Goal: Transaction & Acquisition: Purchase product/service

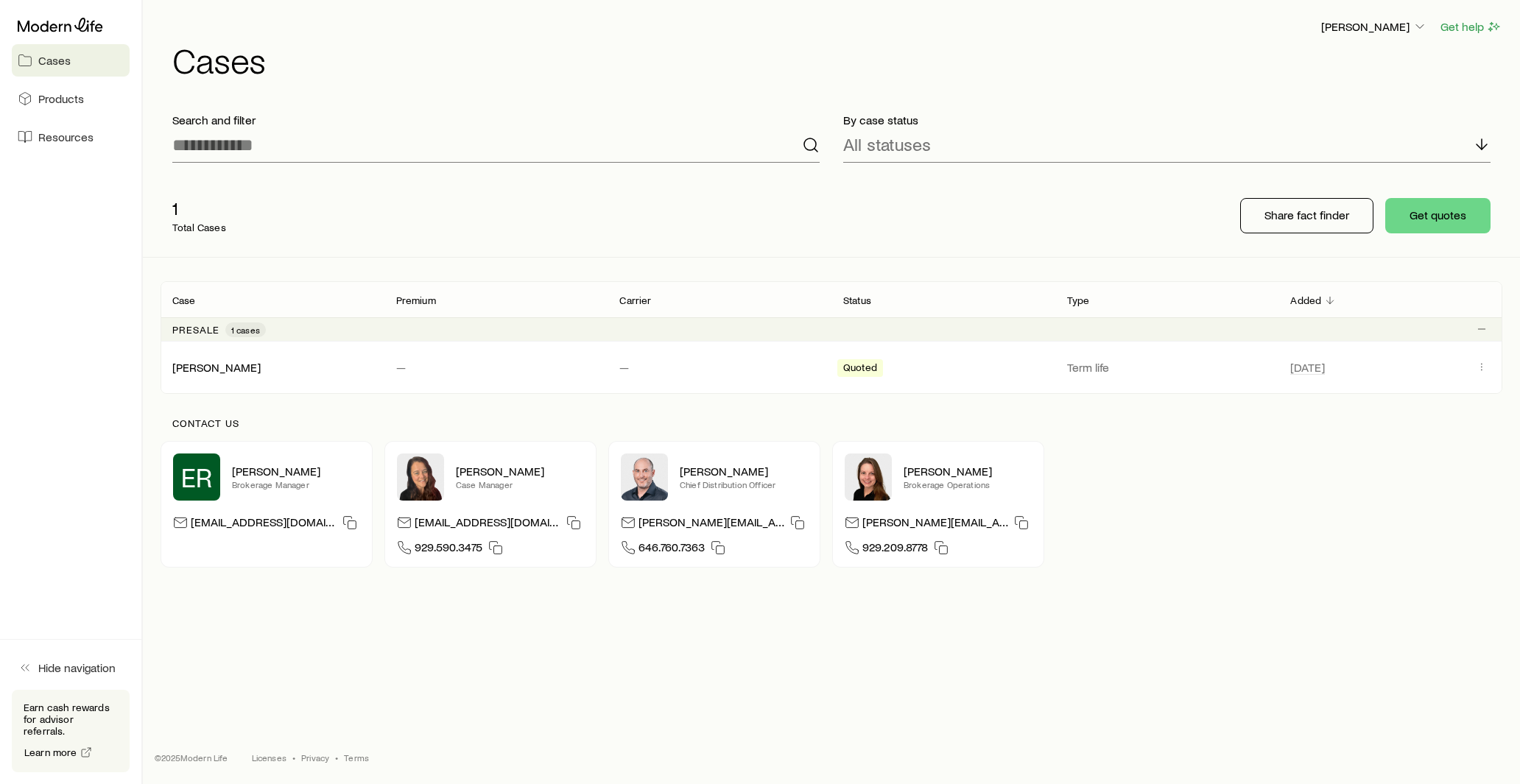
click at [1373, 40] on header "[PERSON_NAME] Get help Cases" at bounding box center [831, 47] width 1342 height 59
click at [1368, 30] on p "[PERSON_NAME]" at bounding box center [1374, 26] width 106 height 14
click at [1305, 67] on span "Licenses and contracts" at bounding box center [1345, 66] width 121 height 14
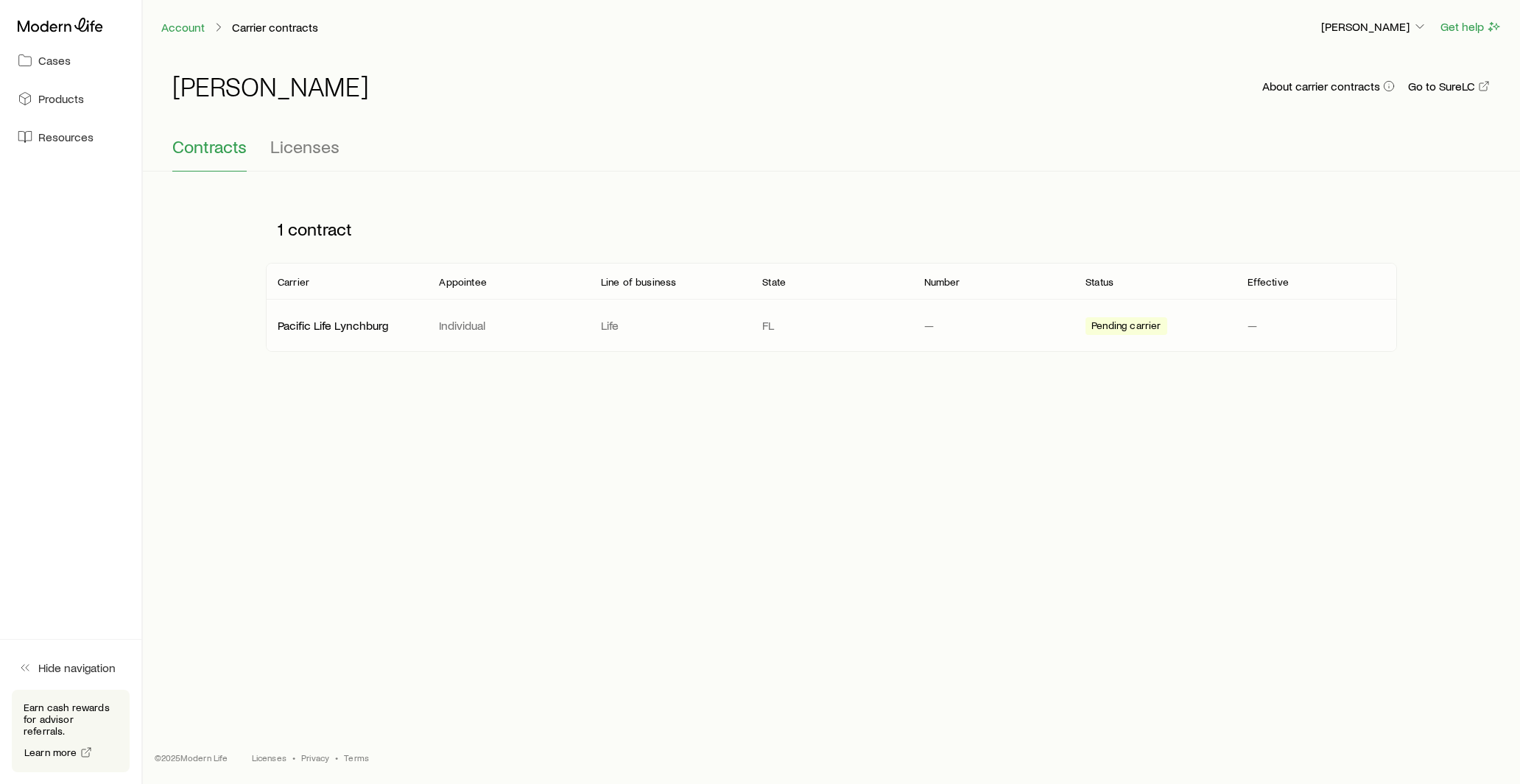
click at [696, 329] on p "Life" at bounding box center [670, 325] width 138 height 14
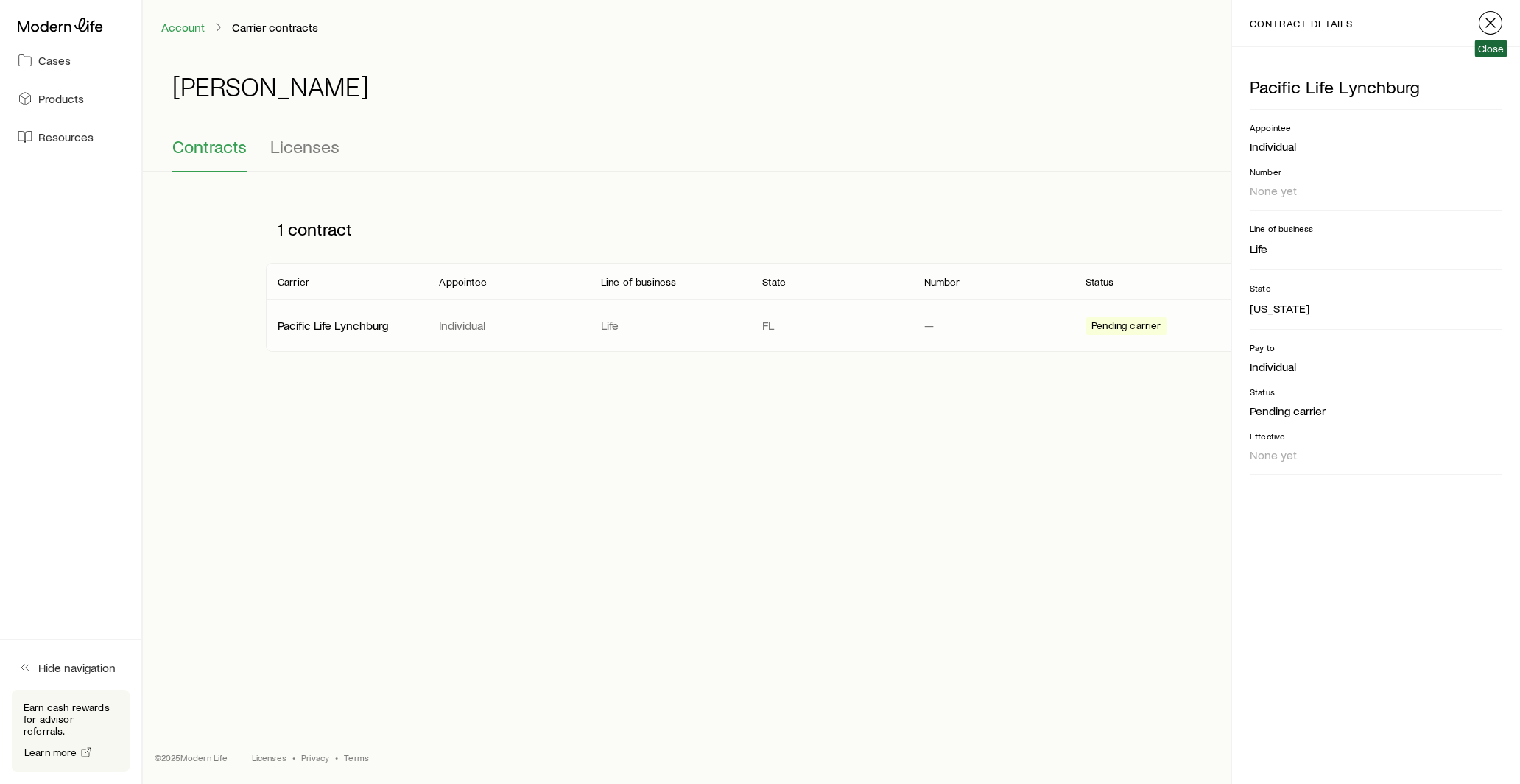
click at [1493, 20] on icon "button" at bounding box center [1490, 22] width 18 height 18
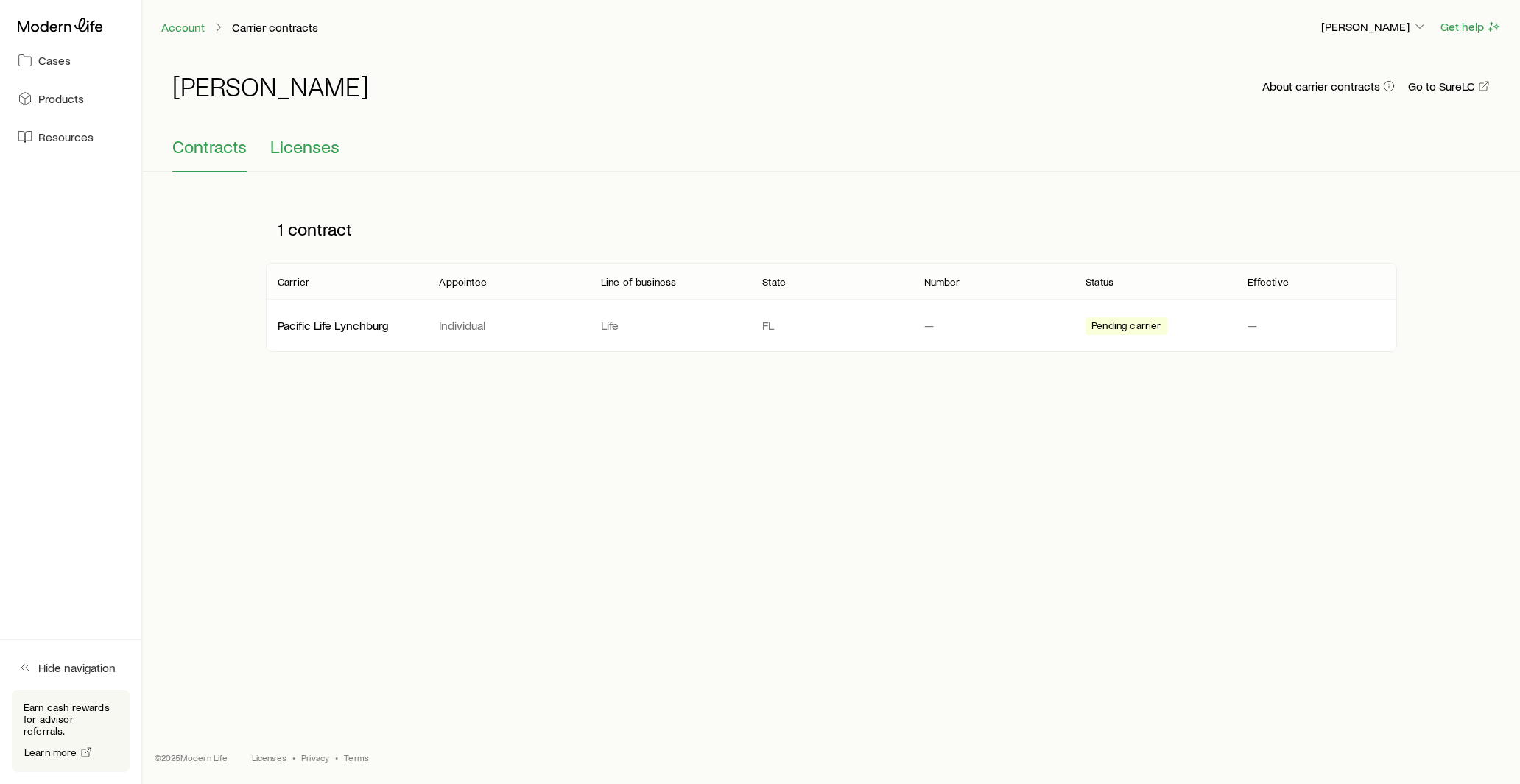
click at [318, 145] on span "Licenses" at bounding box center [305, 146] width 69 height 21
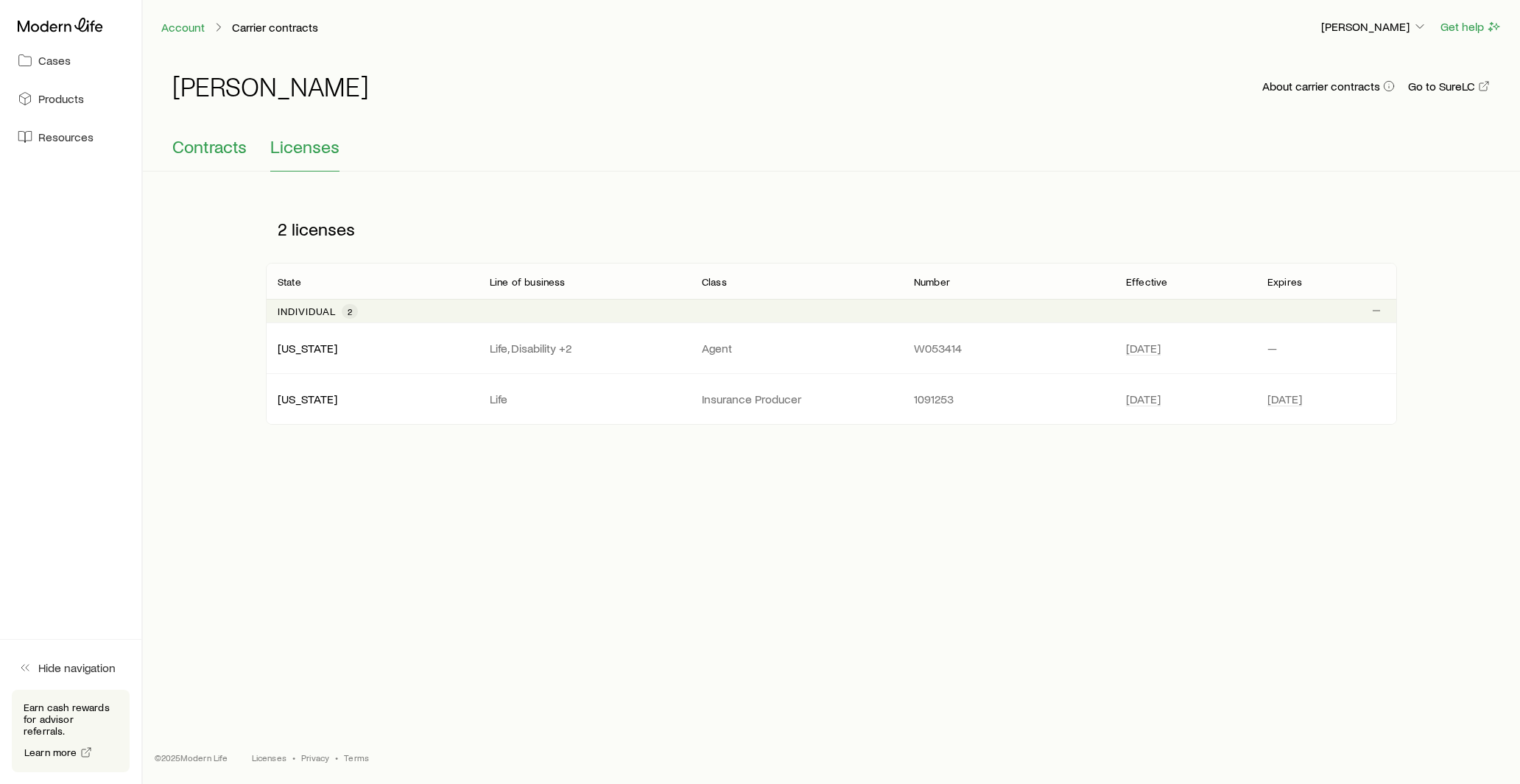
click at [210, 152] on span "Contracts" at bounding box center [210, 146] width 75 height 21
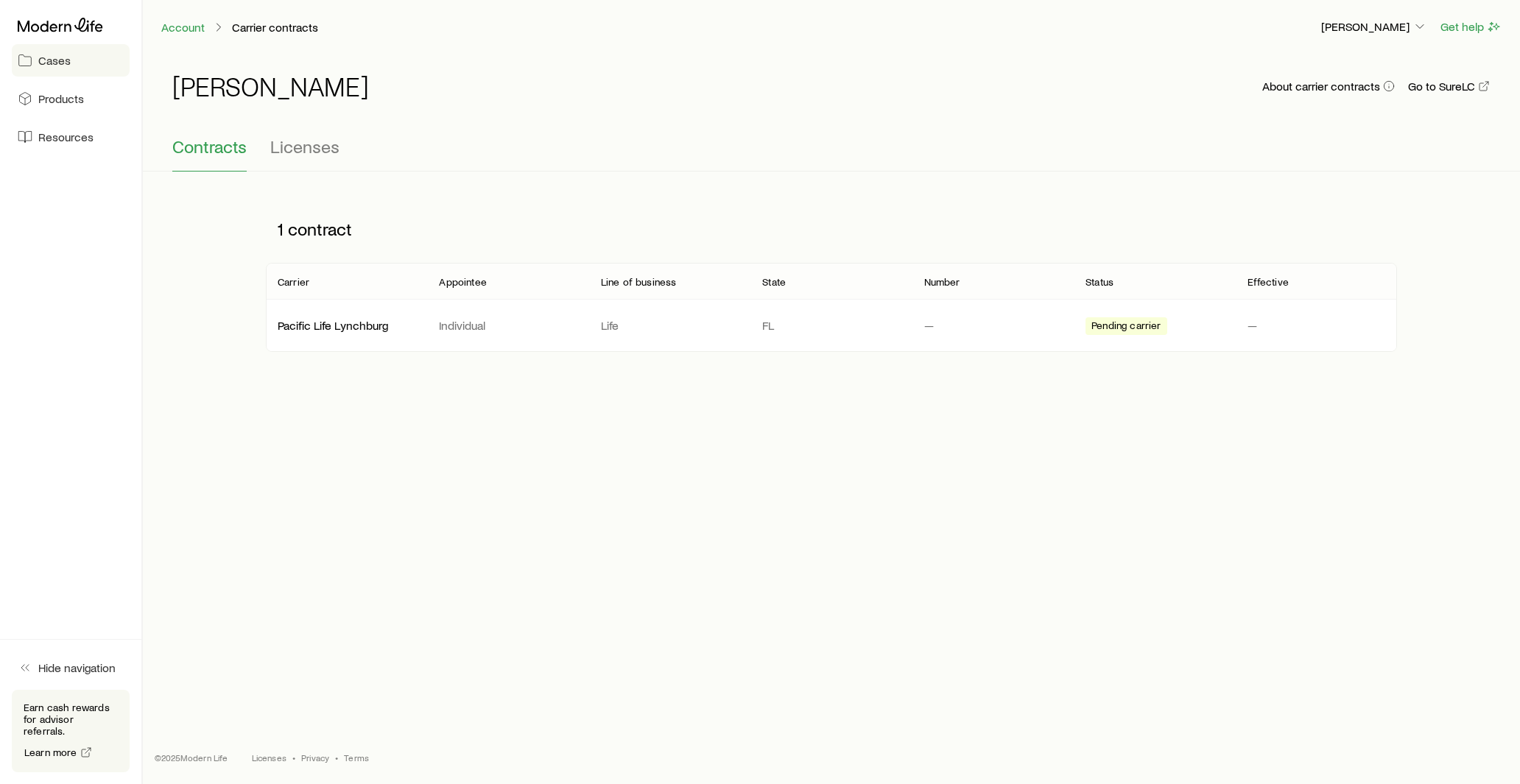
click at [60, 72] on link "Cases" at bounding box center [70, 60] width 118 height 33
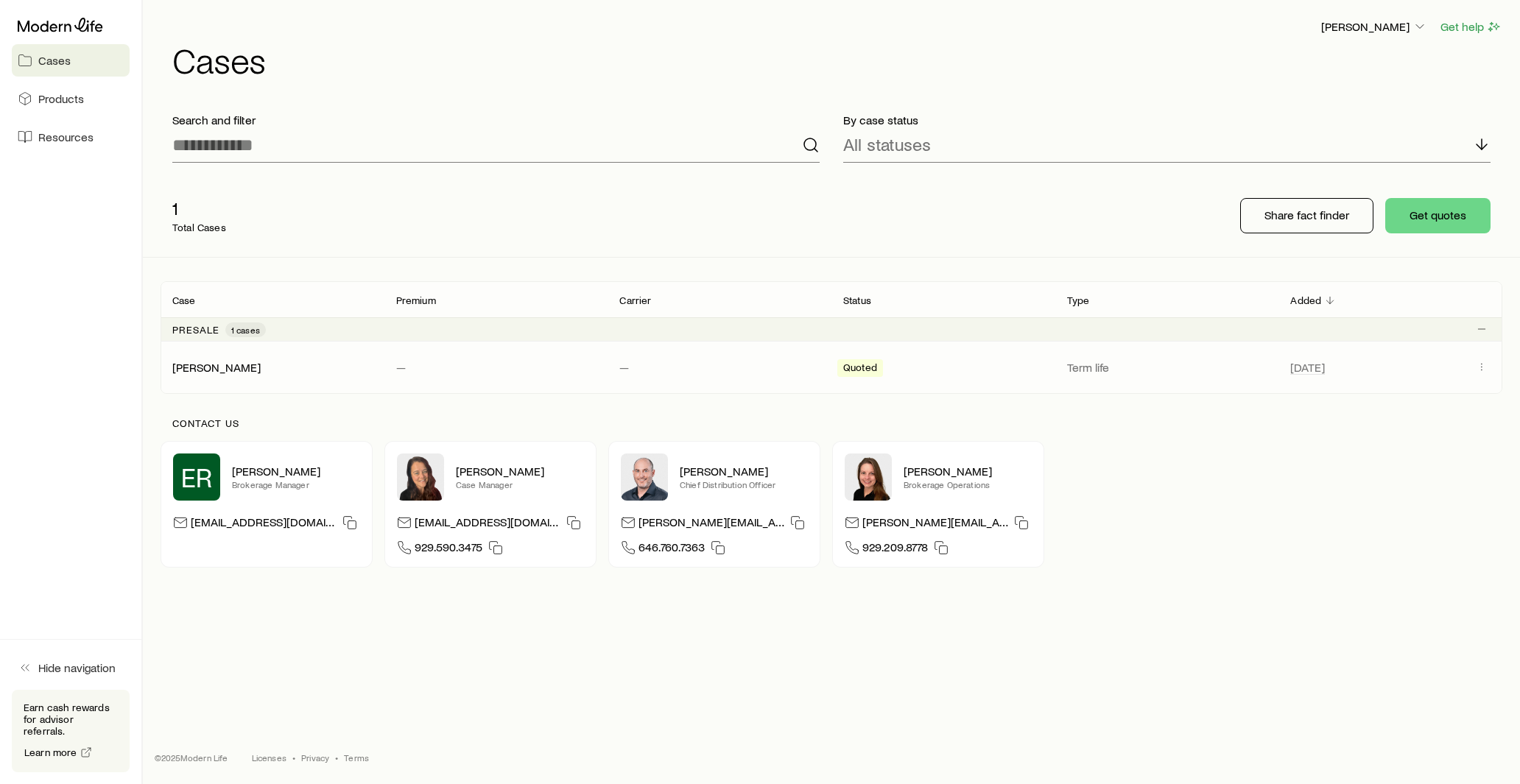
click at [256, 359] on div "[PERSON_NAME][DEMOGRAPHIC_DATA] — — Quoted Term life [DATE]" at bounding box center [831, 367] width 1342 height 52
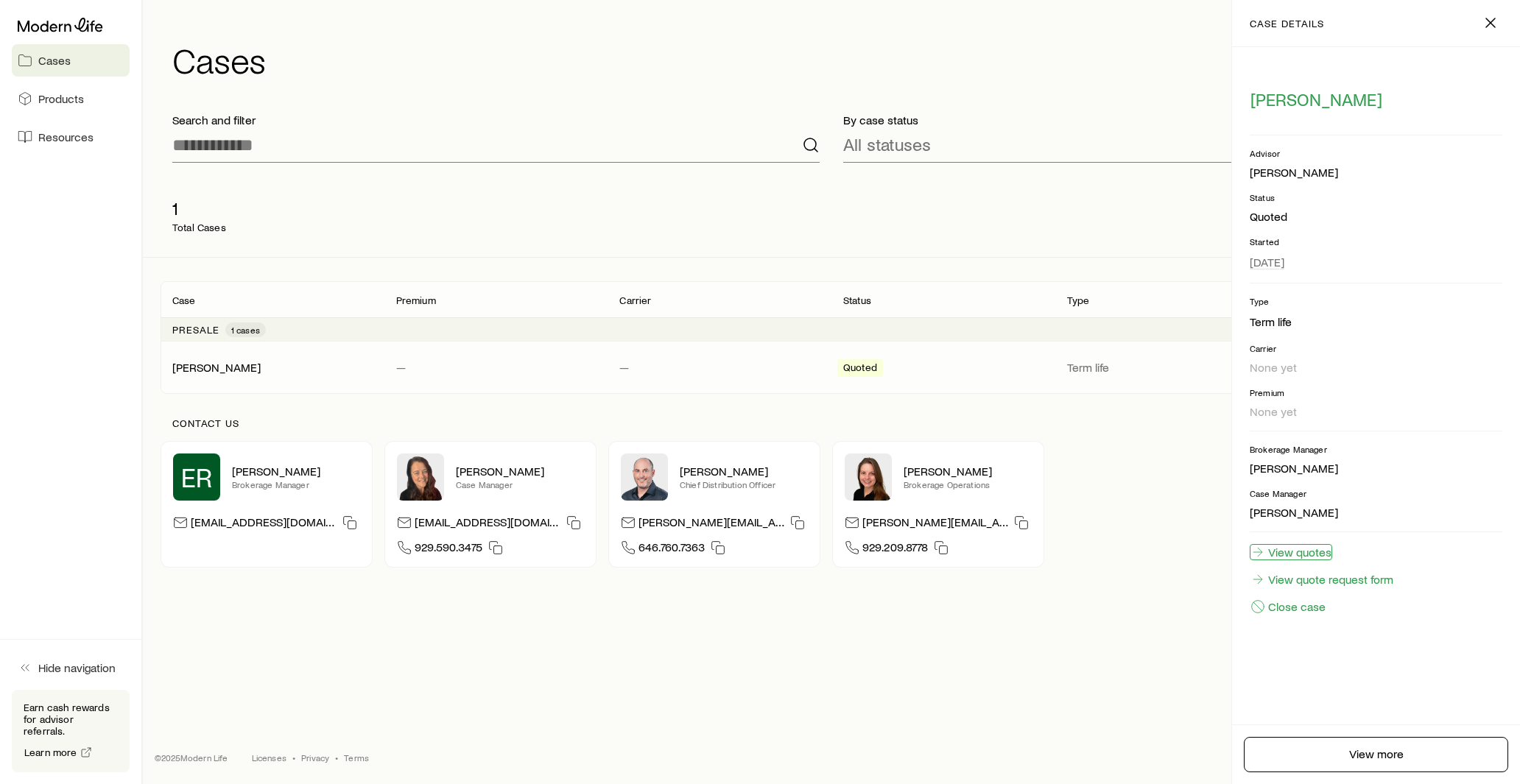
click at [1314, 555] on link "View quotes" at bounding box center [1291, 552] width 82 height 16
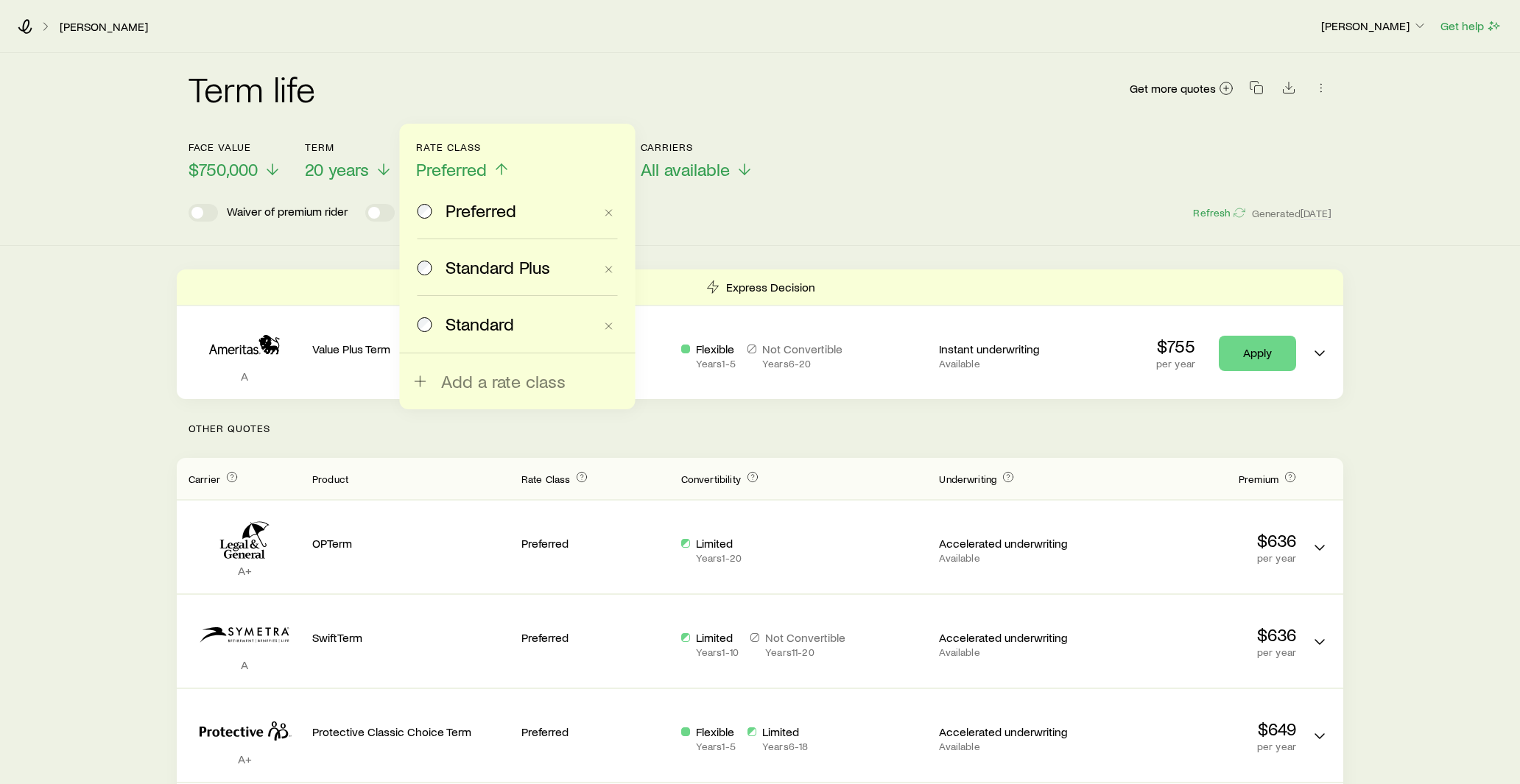
click at [423, 310] on label "Standard" at bounding box center [506, 324] width 177 height 56
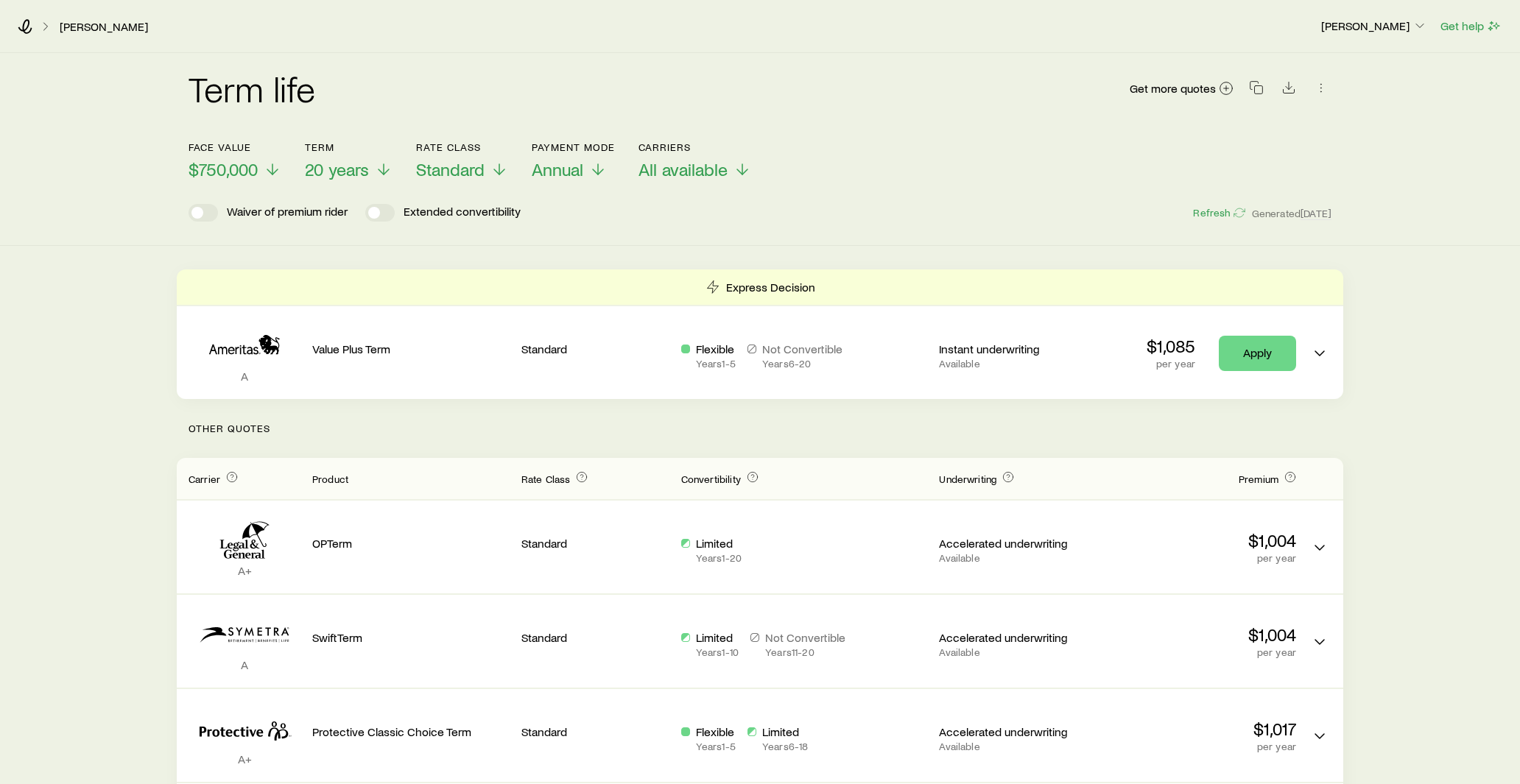
click at [238, 183] on header "Face value $750,000 Term 20 years Rate Class Standard Payment Mode Annual Carri…" at bounding box center [760, 181] width 1143 height 80
click at [240, 173] on span "$750,000" at bounding box center [222, 169] width 69 height 21
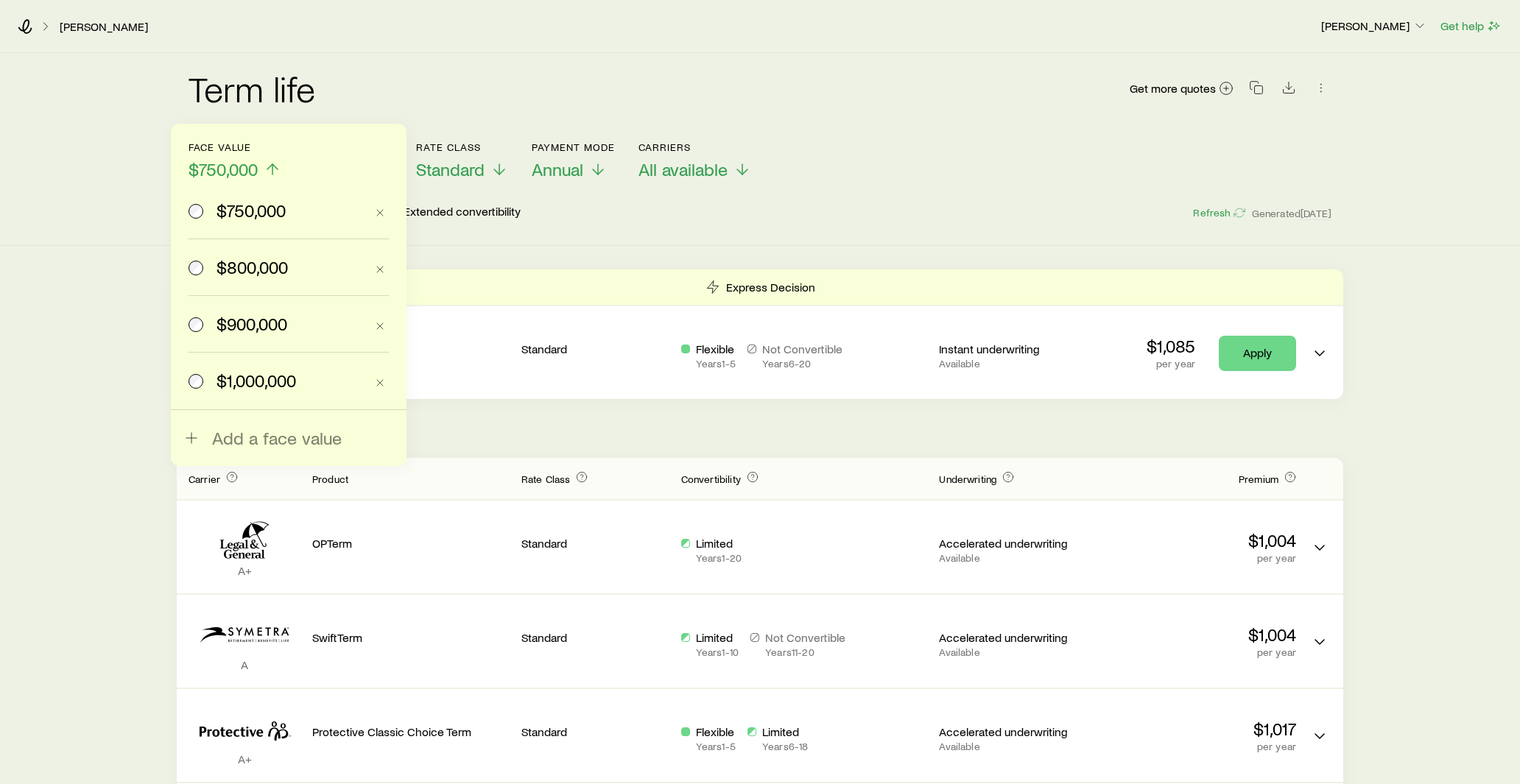
click at [271, 366] on label "$1,000,000" at bounding box center [277, 380] width 177 height 56
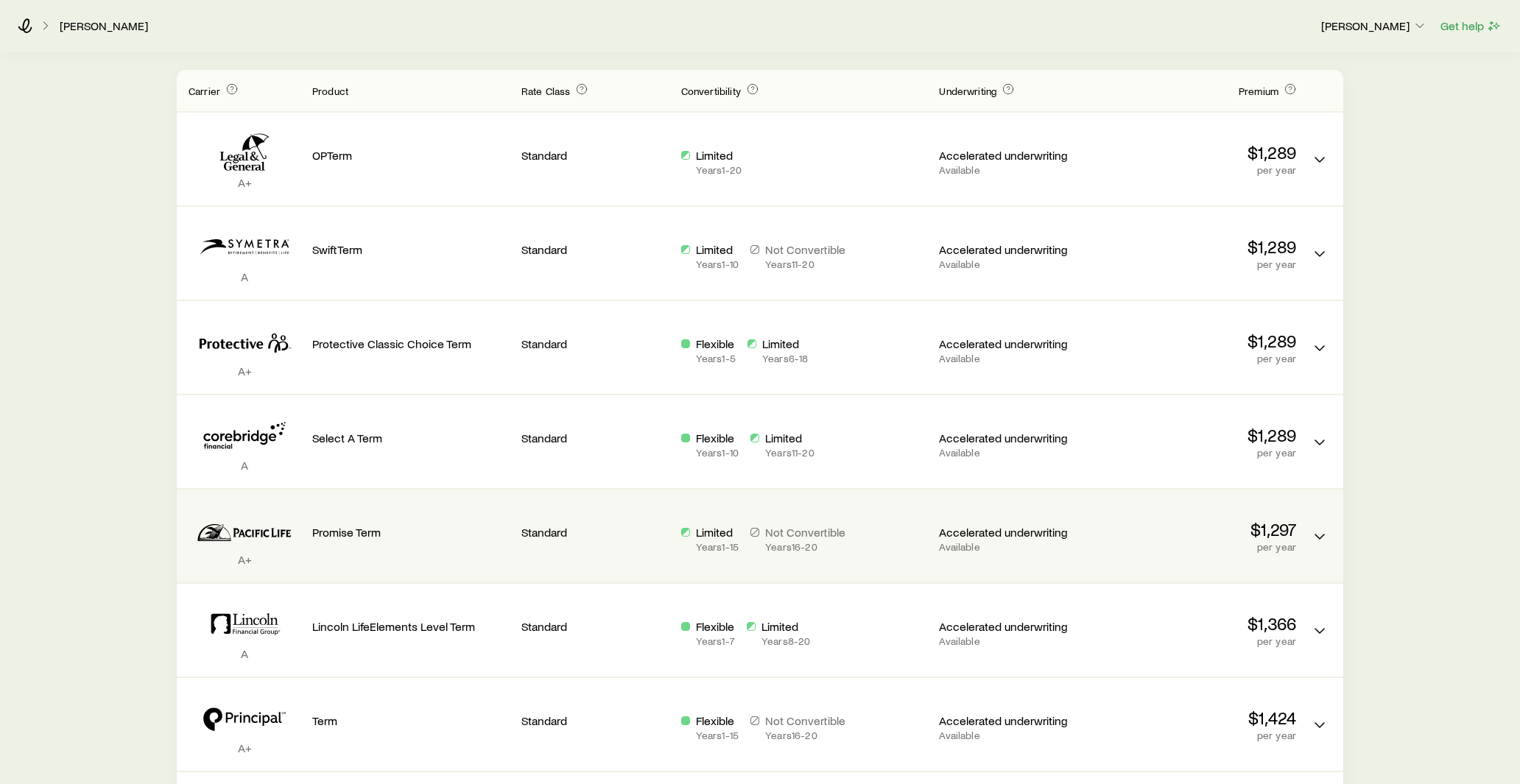
scroll to position [389, 0]
click at [1210, 516] on div "$1,297 per year" at bounding box center [1197, 526] width 197 height 52
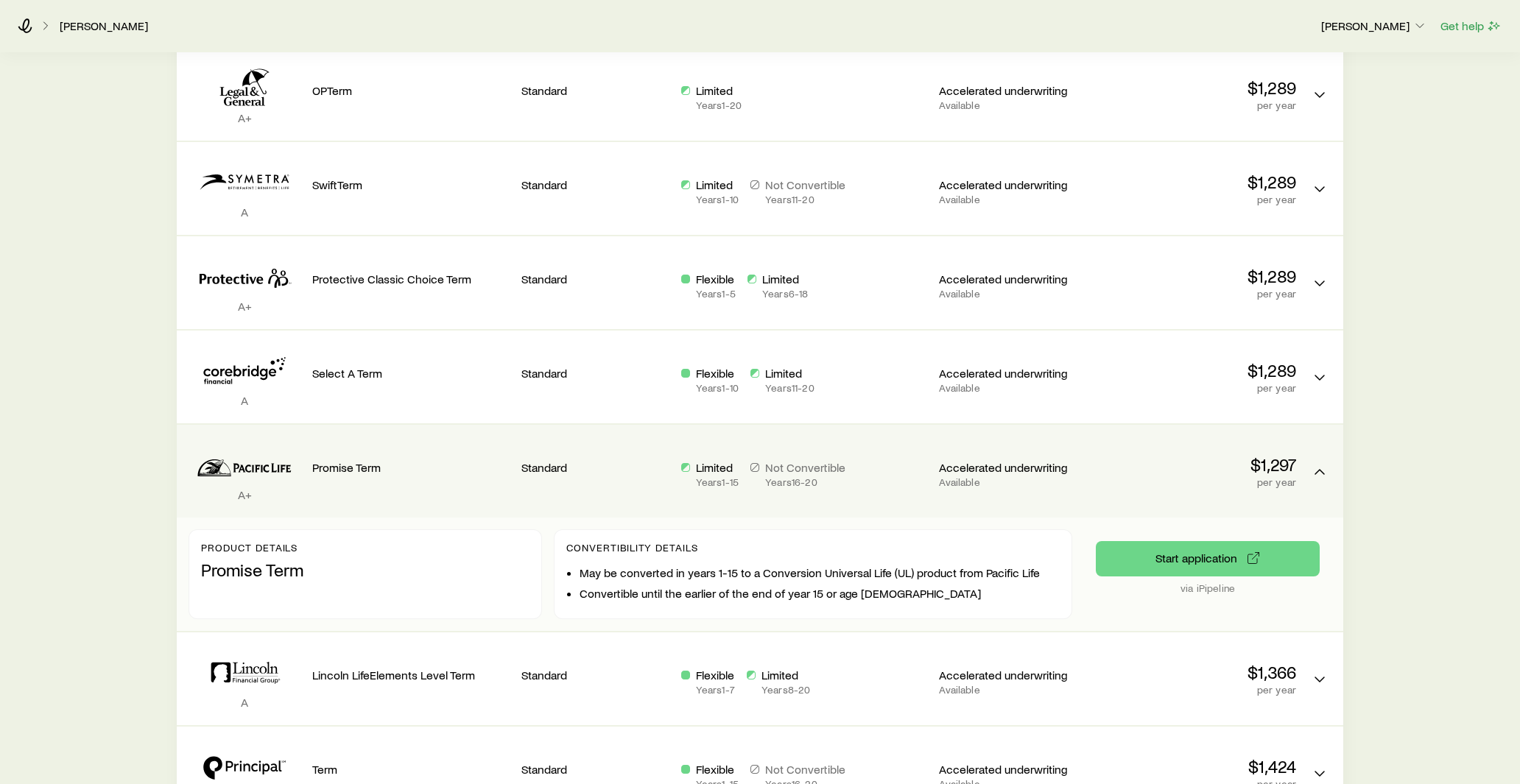
scroll to position [457, 0]
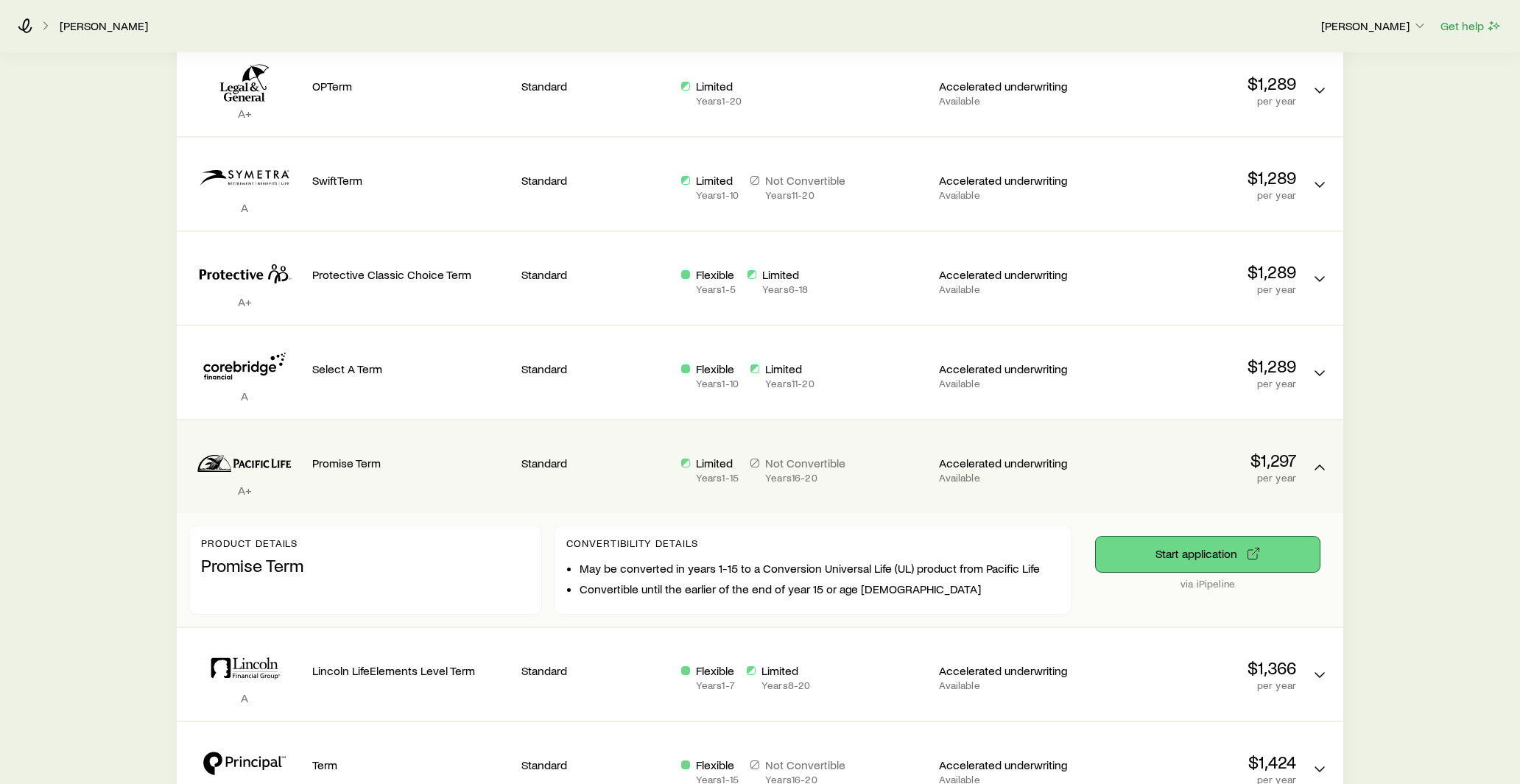
click at [1229, 551] on button "Start application" at bounding box center [1208, 555] width 224 height 35
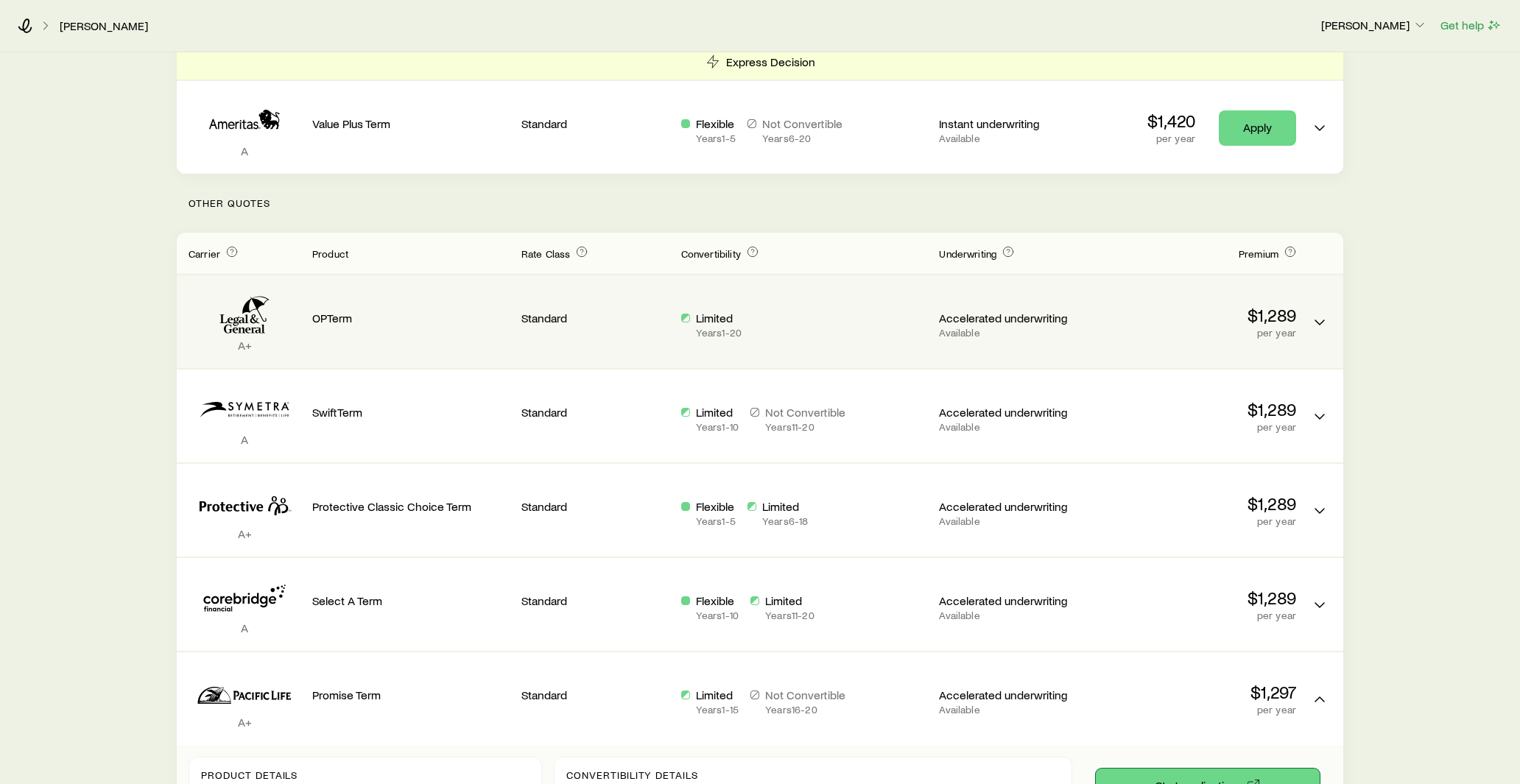
scroll to position [0, 0]
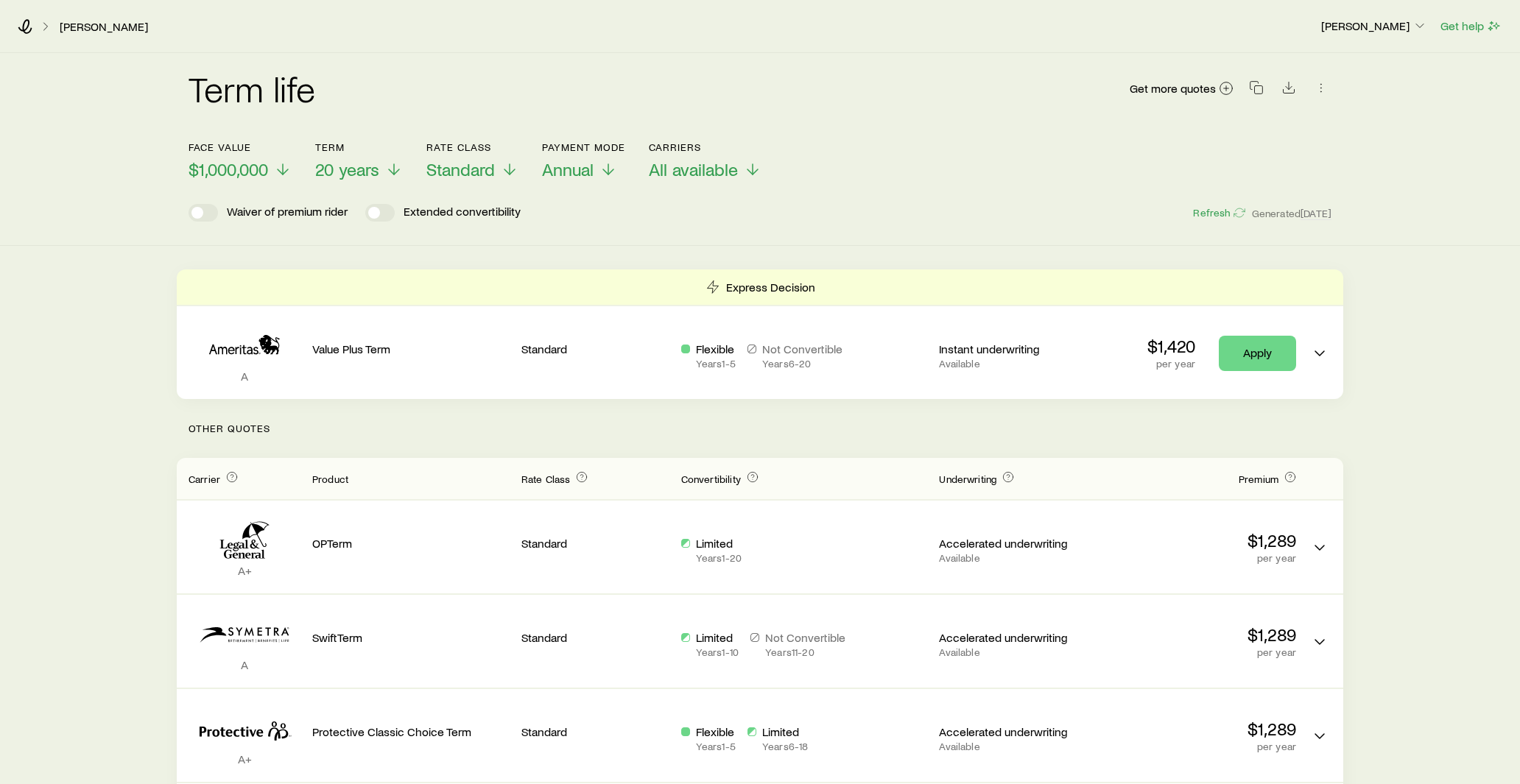
click at [599, 184] on header "Face value $1,000,000 Term 20 years Rate Class Standard Payment Mode Annual Car…" at bounding box center [760, 181] width 1143 height 80
click at [597, 175] on p "Annual" at bounding box center [583, 169] width 83 height 21
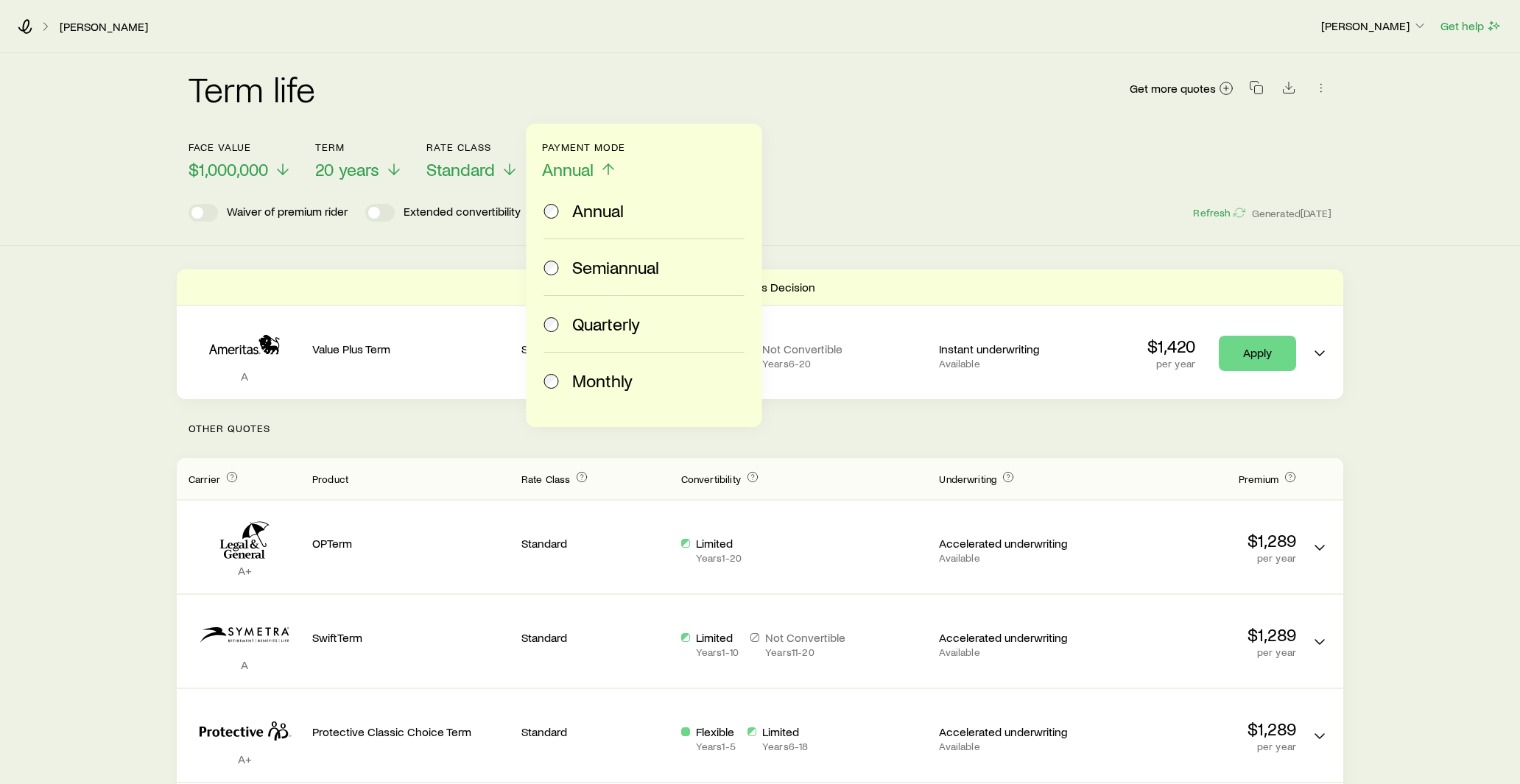
click at [568, 373] on div "Monthly" at bounding box center [641, 380] width 194 height 21
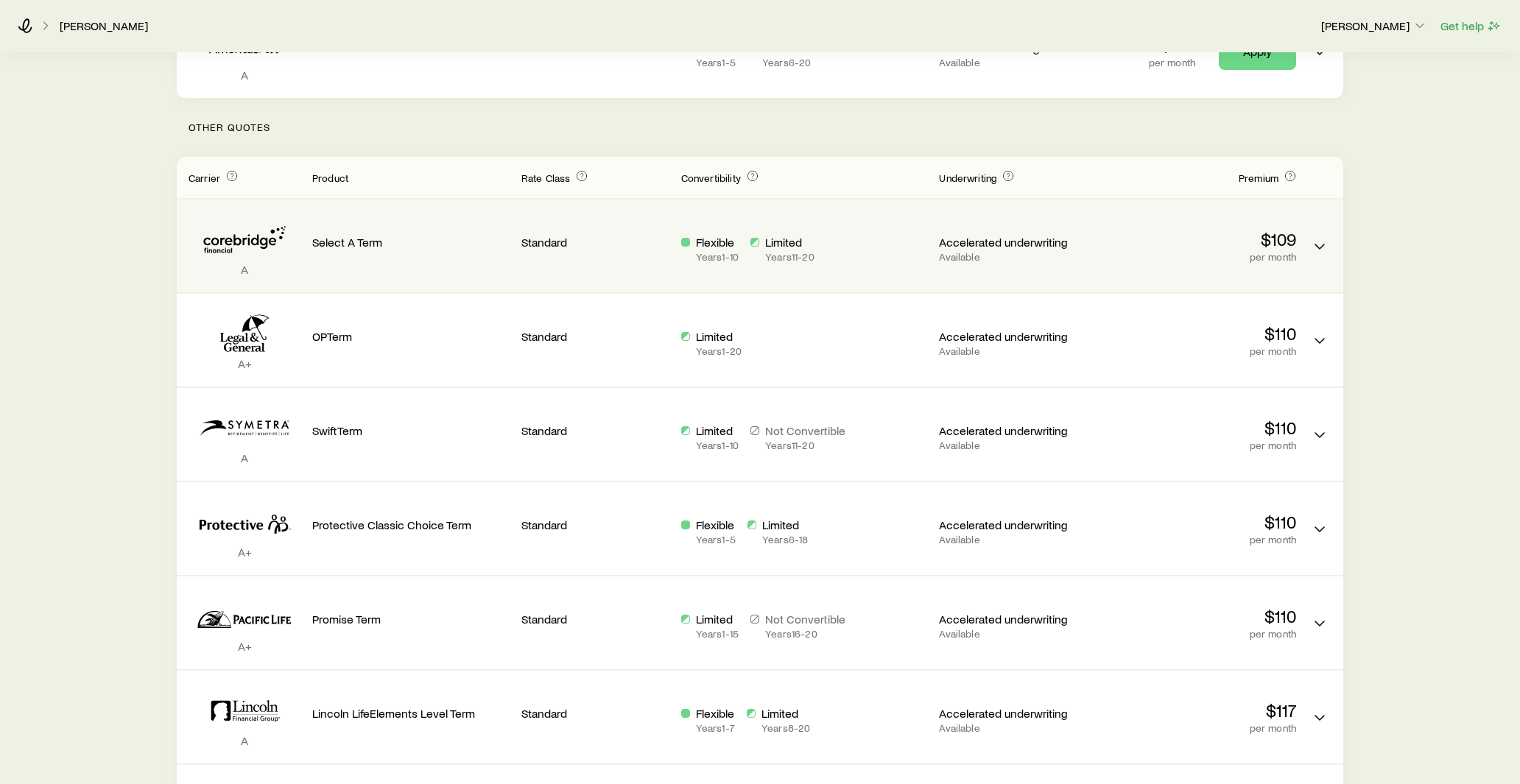
scroll to position [306, 0]
